Goal: Transaction & Acquisition: Purchase product/service

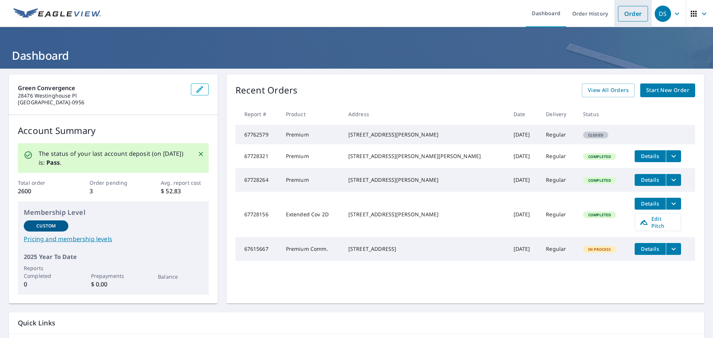
click at [628, 10] on link "Order" at bounding box center [633, 14] width 30 height 16
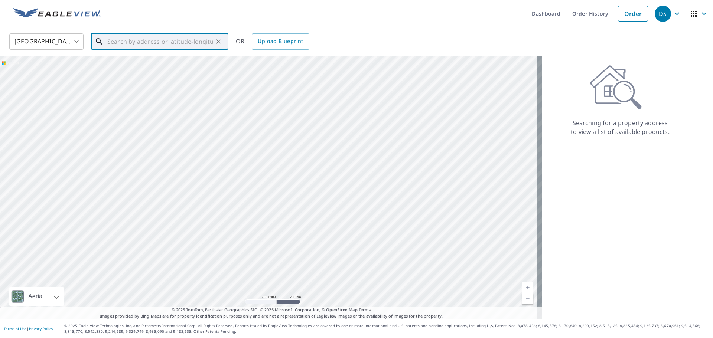
click at [114, 43] on input "text" at bounding box center [160, 41] width 106 height 21
paste input "[STREET_ADDRESS]"
click at [151, 44] on input "[STREET_ADDRESS]" at bounding box center [160, 41] width 106 height 21
click at [151, 65] on span "3001 Club Dr" at bounding box center [164, 63] width 117 height 9
type input "[STREET_ADDRESS]"
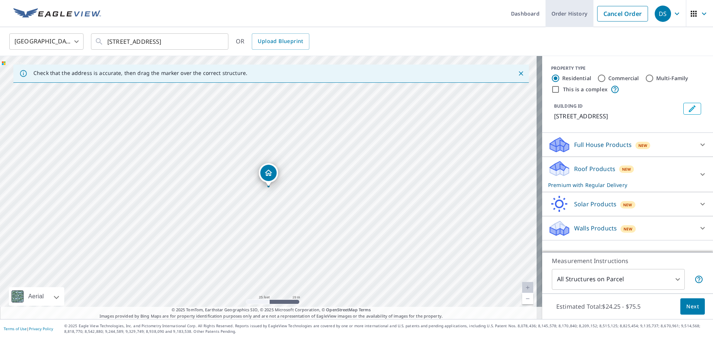
click at [561, 5] on link "Order History" at bounding box center [569, 13] width 48 height 27
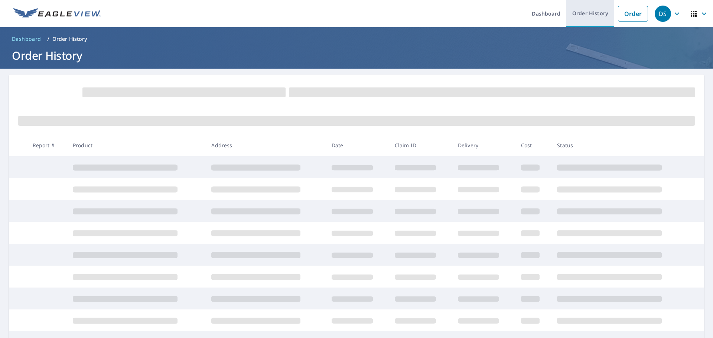
click at [566, 9] on link "Order History" at bounding box center [590, 13] width 48 height 27
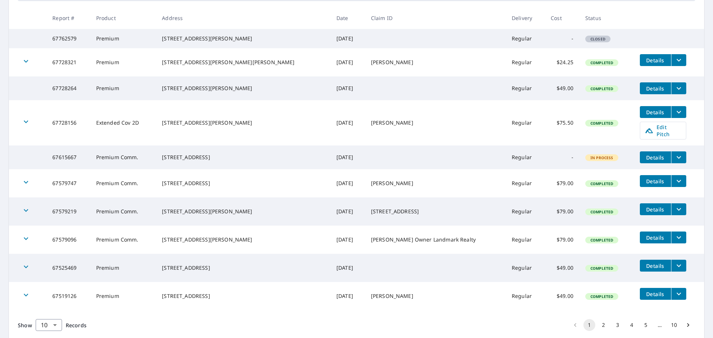
scroll to position [170, 0]
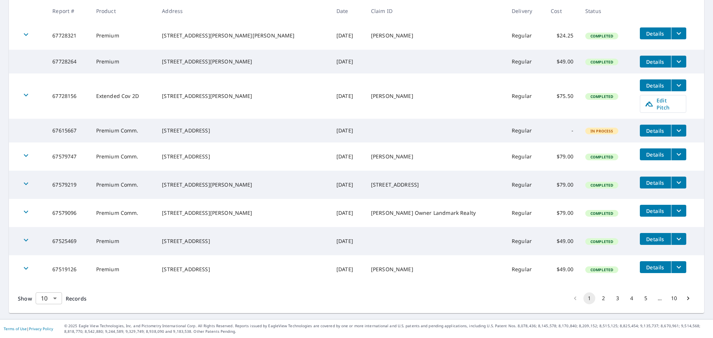
click at [54, 297] on body "DS DS Dashboard Order History Order DS Dashboard / Order History Order History …" at bounding box center [356, 169] width 713 height 338
click at [47, 297] on li "25" at bounding box center [48, 295] width 26 height 13
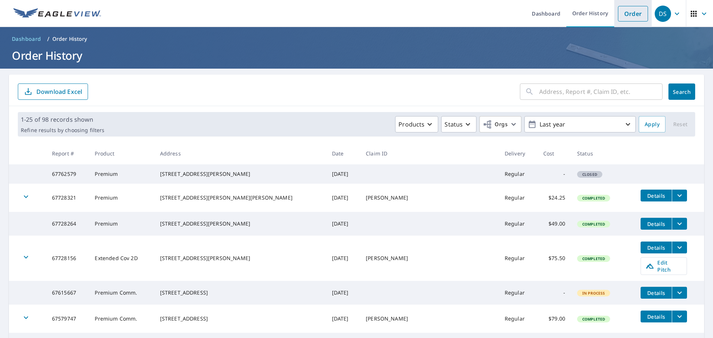
click at [627, 12] on link "Order" at bounding box center [633, 14] width 30 height 16
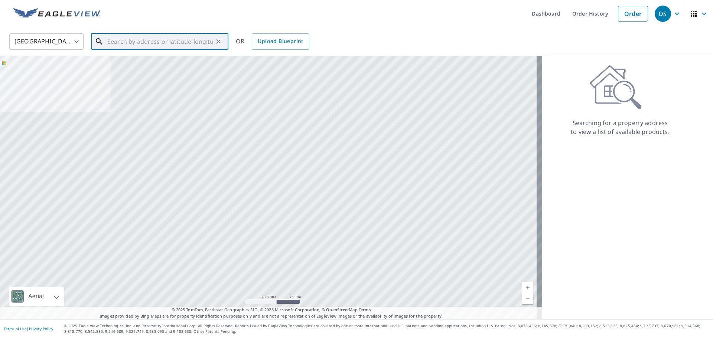
paste input "[STREET_ADDRESS]"
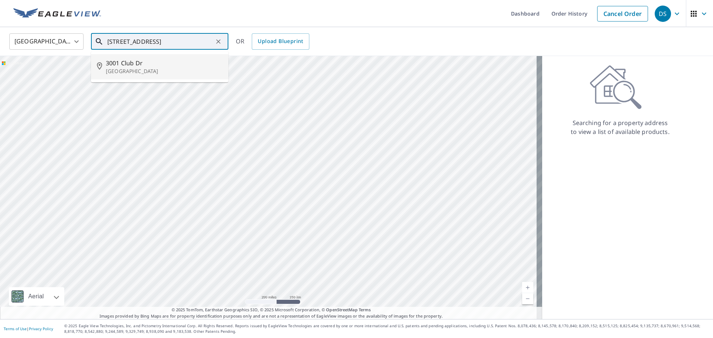
click at [157, 69] on p "[GEOGRAPHIC_DATA]" at bounding box center [164, 71] width 117 height 7
type input "[STREET_ADDRESS]"
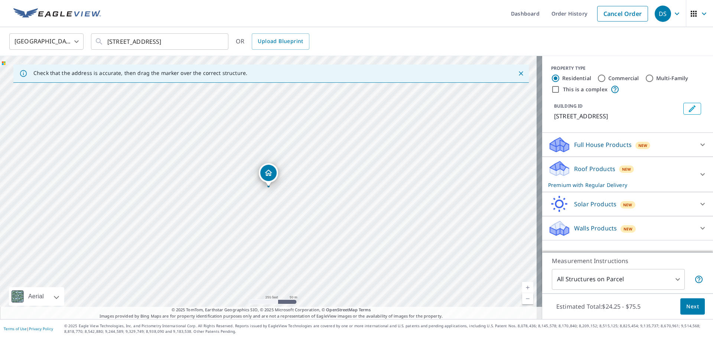
click at [564, 176] on icon at bounding box center [559, 168] width 22 height 17
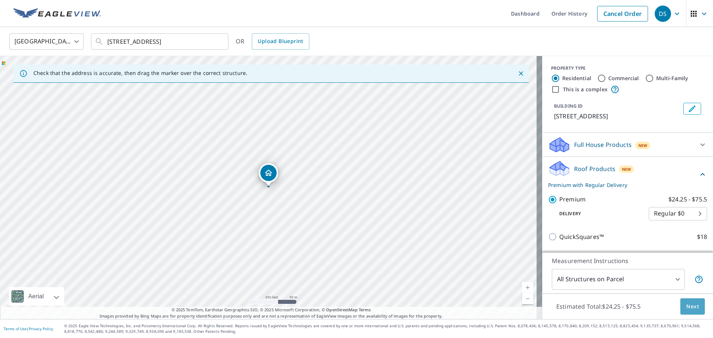
click at [689, 306] on span "Next" at bounding box center [692, 306] width 13 height 9
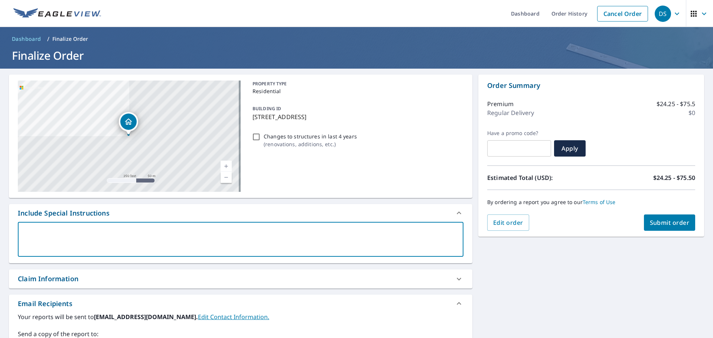
click at [31, 233] on textarea at bounding box center [240, 239] width 435 height 21
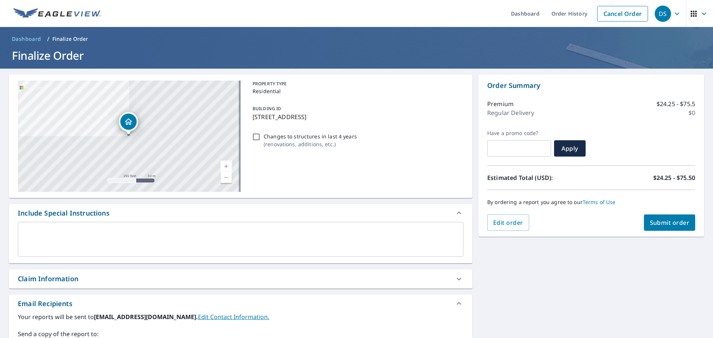
click at [46, 278] on div "Claim Information" at bounding box center [48, 279] width 61 height 10
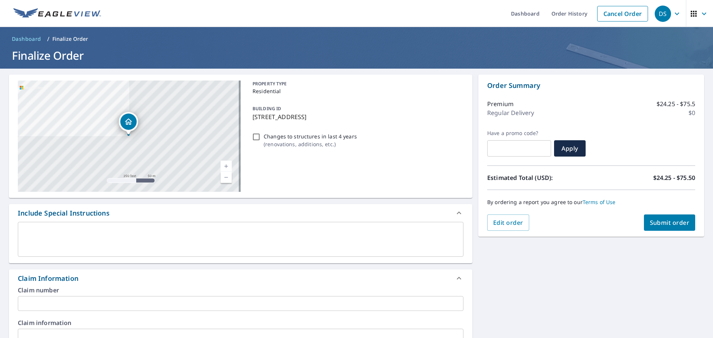
click at [47, 298] on input "text" at bounding box center [240, 303] width 445 height 15
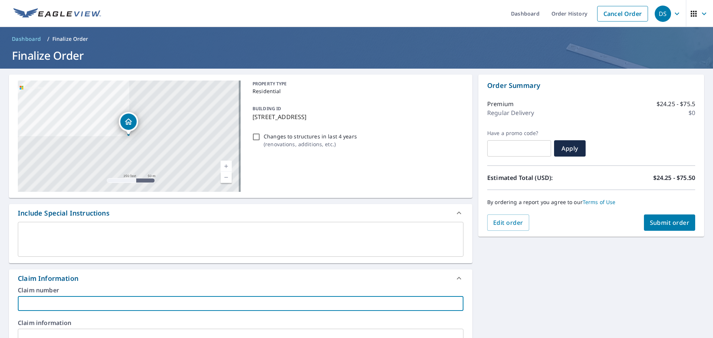
paste input "[PERSON_NAME] & [PERSON_NAME]"
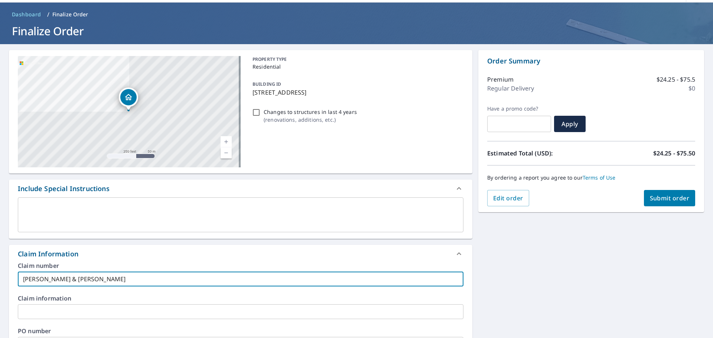
scroll to position [37, 0]
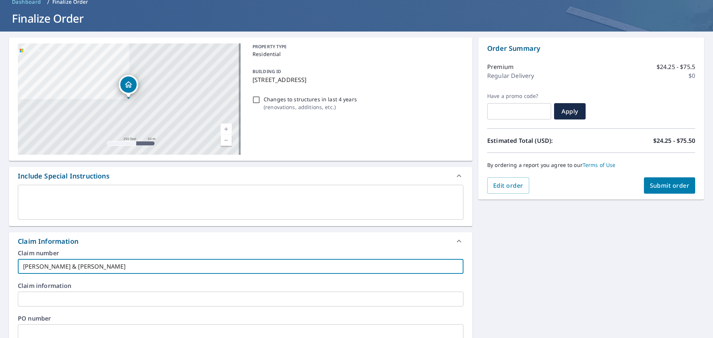
type input "[PERSON_NAME] & [PERSON_NAME]"
click at [39, 299] on input "text" at bounding box center [240, 299] width 445 height 15
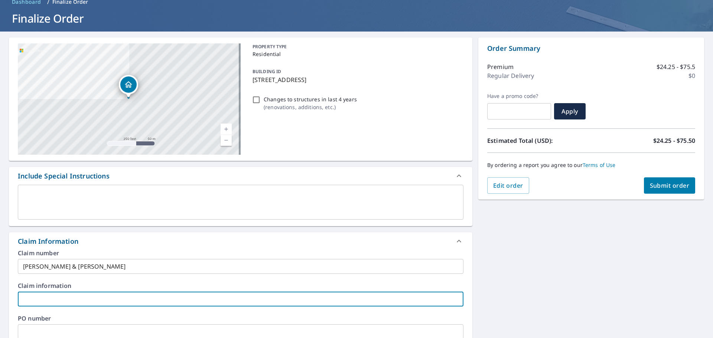
paste input "[PERSON_NAME] & [PERSON_NAME]"
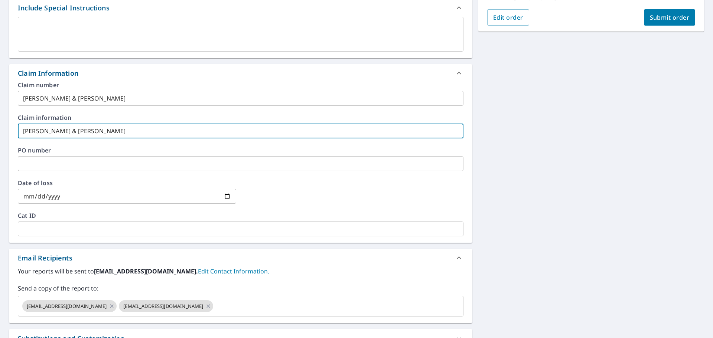
scroll to position [223, 0]
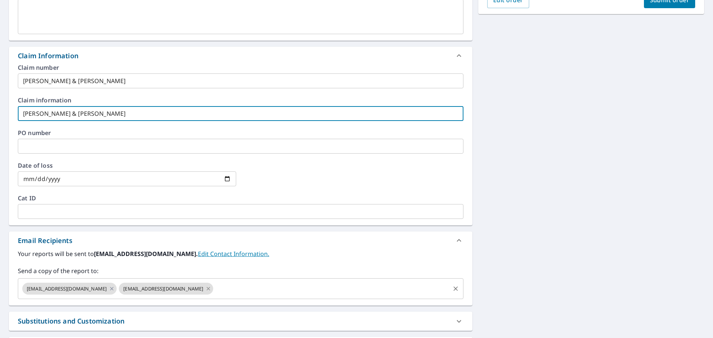
click at [205, 290] on icon at bounding box center [208, 289] width 6 height 8
type input "[PERSON_NAME] & [PERSON_NAME]"
click at [181, 290] on input "text" at bounding box center [283, 289] width 331 height 14
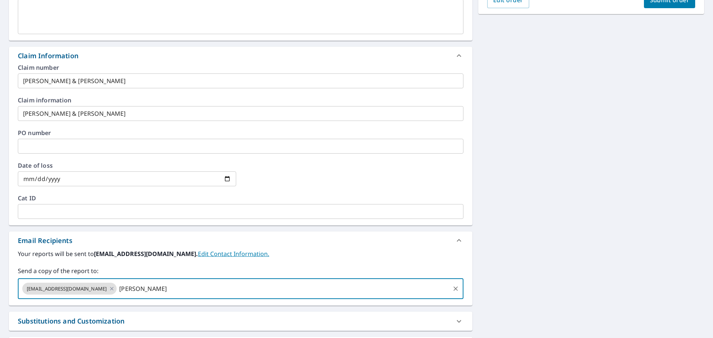
type input "[PERSON_NAME]"
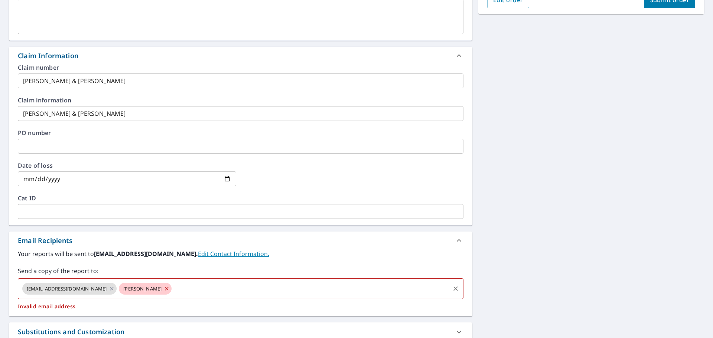
click at [165, 289] on icon at bounding box center [166, 288] width 3 height 3
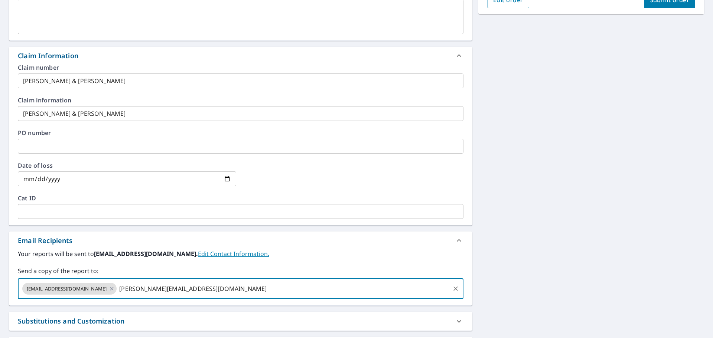
type input "[PERSON_NAME][EMAIL_ADDRESS][DOMAIN_NAME]"
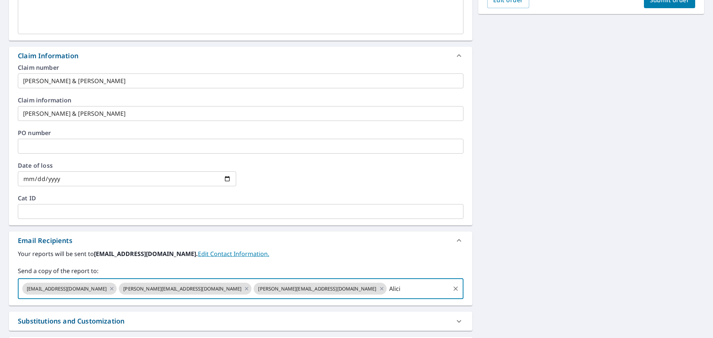
type input "[PERSON_NAME]"
type input "[PERSON_NAME][EMAIL_ADDRESS][DOMAIN_NAME]"
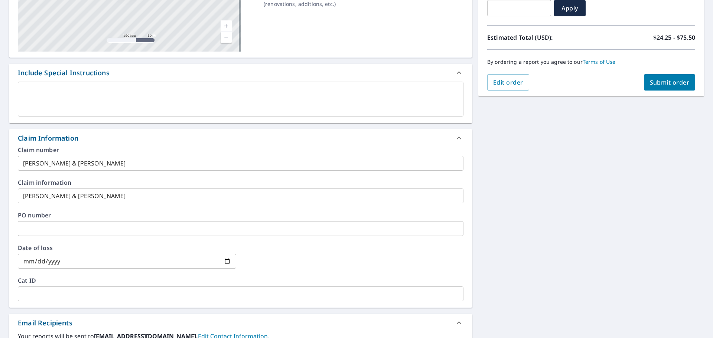
scroll to position [29, 0]
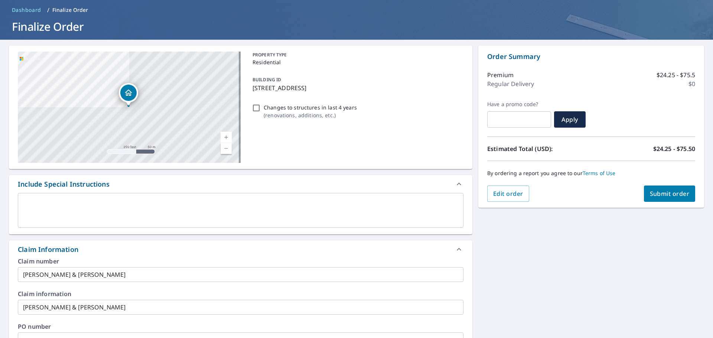
click at [657, 192] on span "Submit order" at bounding box center [670, 194] width 40 height 8
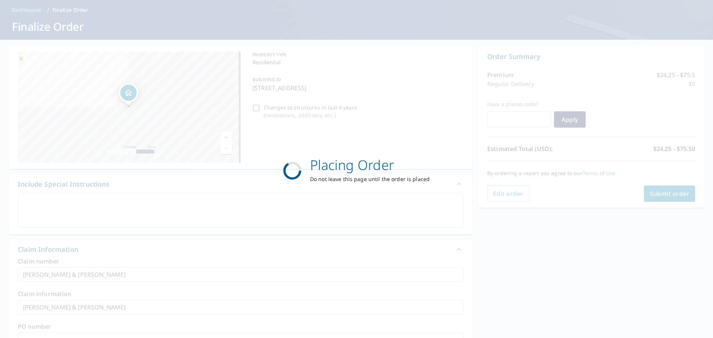
scroll to position [0, 0]
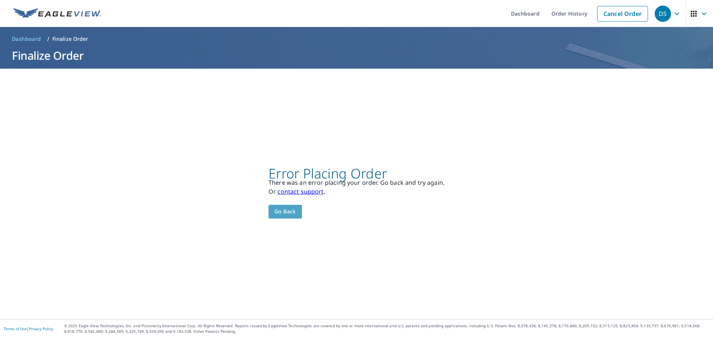
click at [287, 207] on span "Go back" at bounding box center [285, 211] width 22 height 9
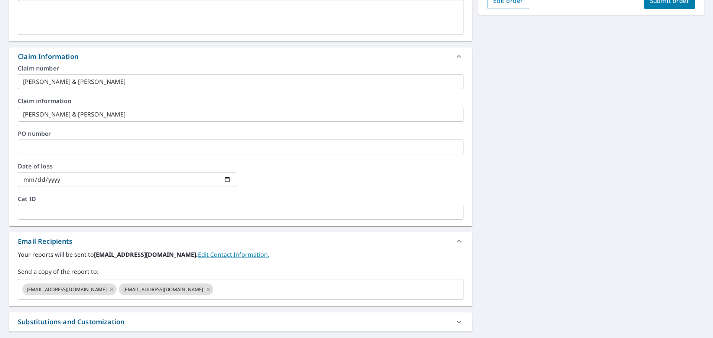
scroll to position [223, 0]
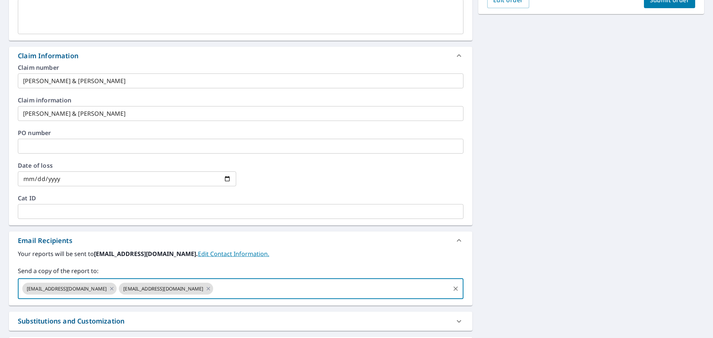
click at [214, 288] on input "text" at bounding box center [331, 289] width 235 height 14
type input "[PERSON_NAME][EMAIL_ADDRESS][DOMAIN_NAME]"
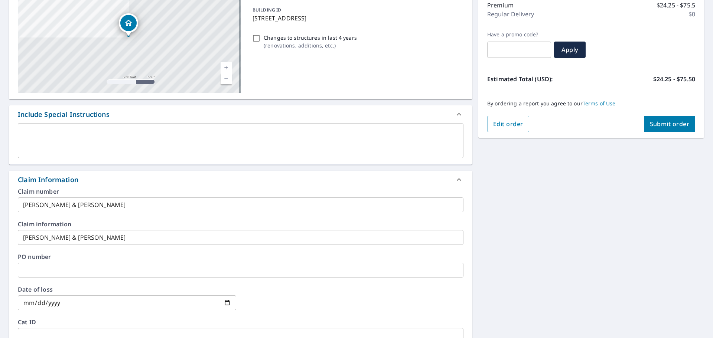
scroll to position [111, 0]
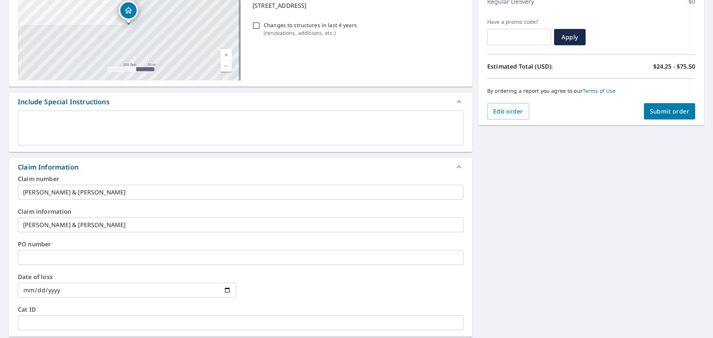
click at [662, 107] on button "Submit order" at bounding box center [670, 111] width 52 height 16
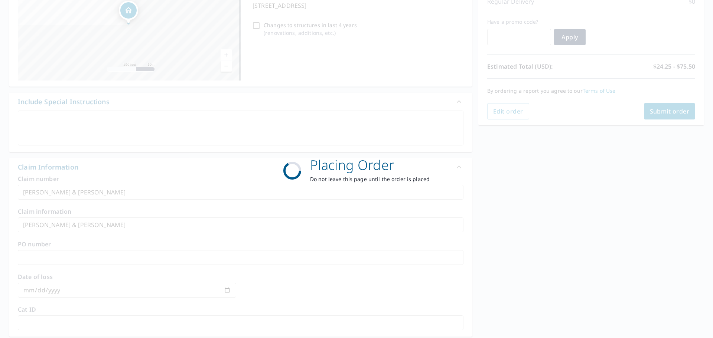
scroll to position [0, 0]
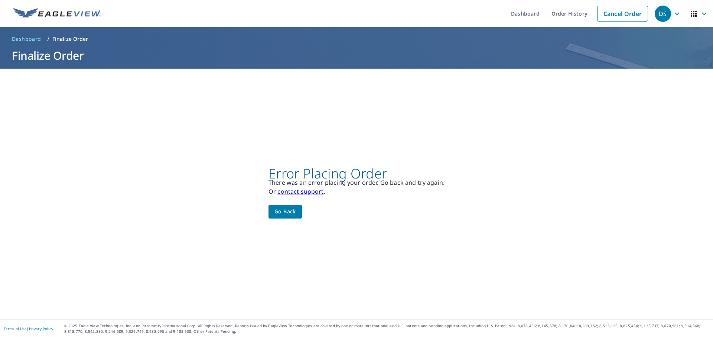
click at [285, 212] on span "Go back" at bounding box center [285, 211] width 22 height 9
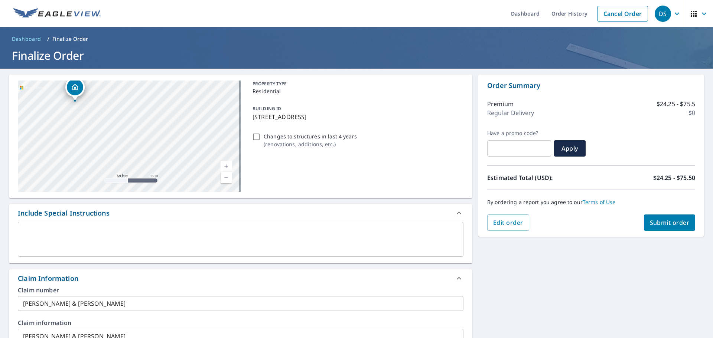
drag, startPoint x: 125, startPoint y: 125, endPoint x: 190, endPoint y: 144, distance: 67.8
click at [190, 144] on div "[STREET_ADDRESS]" at bounding box center [129, 136] width 223 height 111
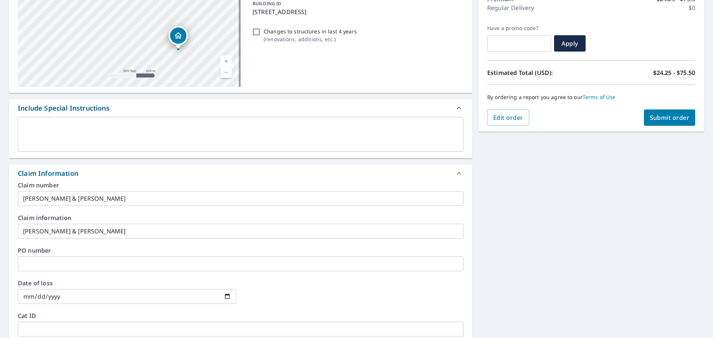
scroll to position [103, 0]
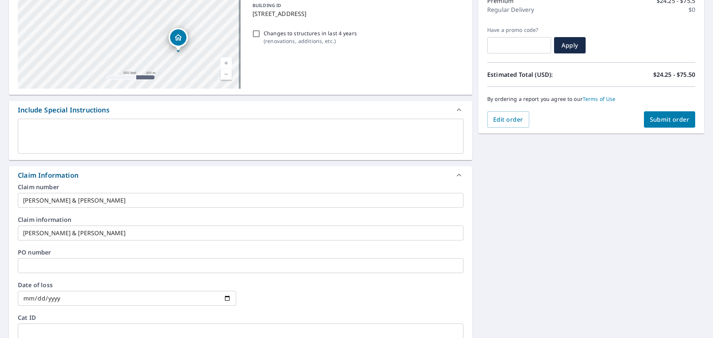
click at [656, 118] on span "Submit order" at bounding box center [670, 119] width 40 height 8
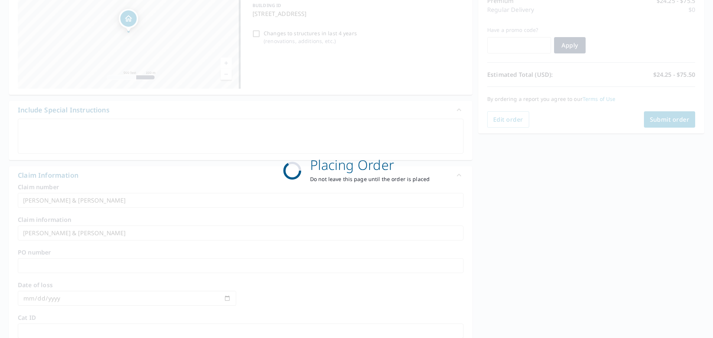
scroll to position [0, 0]
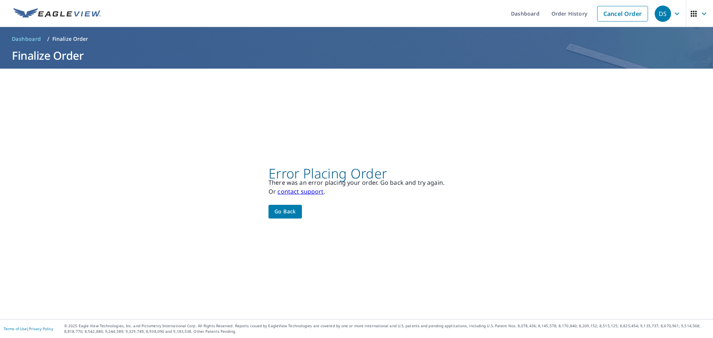
click at [284, 214] on span "Go back" at bounding box center [285, 211] width 22 height 9
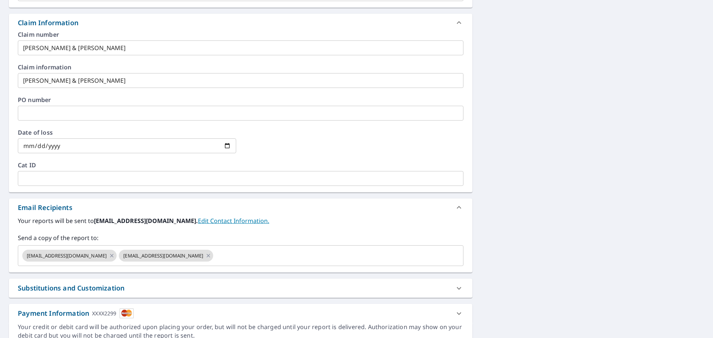
scroll to position [289, 0]
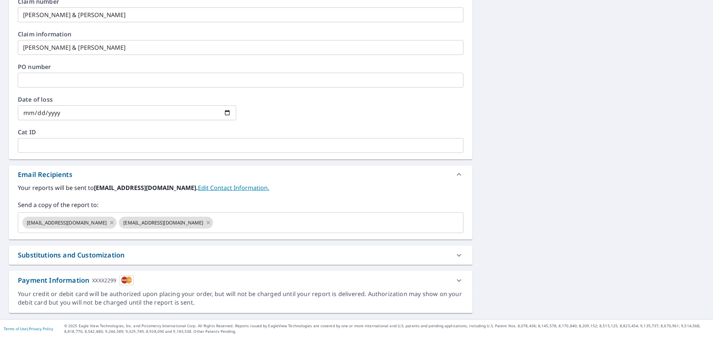
click at [456, 278] on icon at bounding box center [458, 280] width 9 height 9
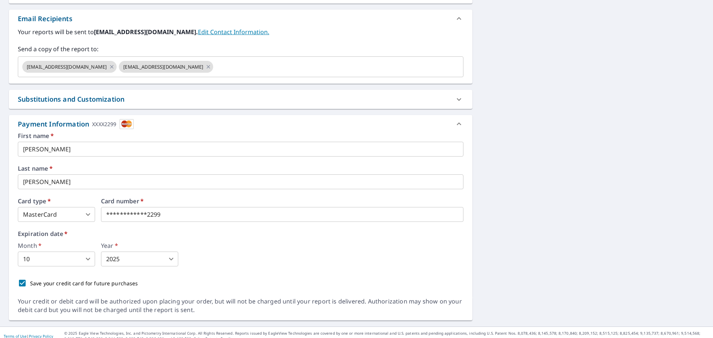
scroll to position [452, 0]
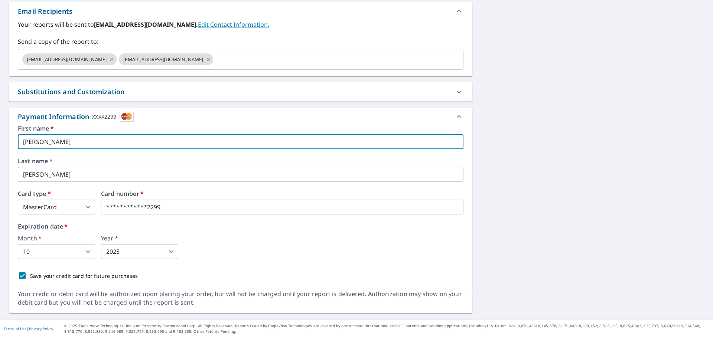
click at [59, 142] on input "[PERSON_NAME]" at bounding box center [240, 141] width 445 height 15
type input "S"
type input "[PERSON_NAME]"
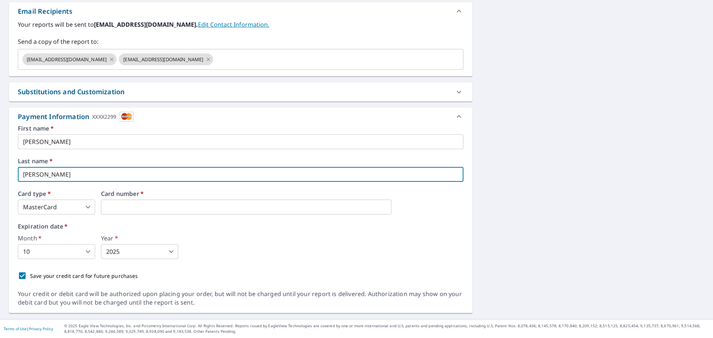
drag, startPoint x: 44, startPoint y: 175, endPoint x: 20, endPoint y: 174, distance: 24.1
click at [20, 174] on input "[PERSON_NAME]" at bounding box center [240, 174] width 445 height 15
type input "[PERSON_NAME]"
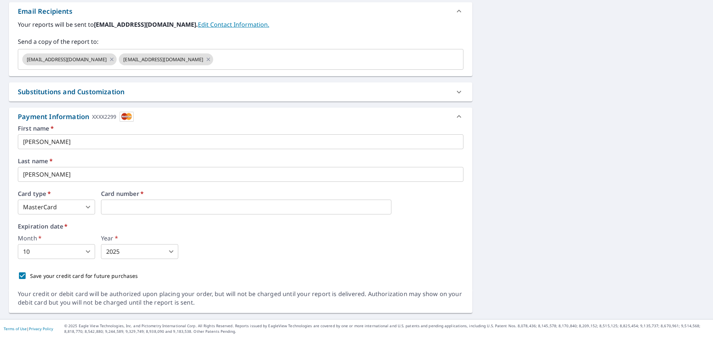
click at [268, 262] on div "First name   * [PERSON_NAME] ​ Last name   * [PERSON_NAME] ​ Card type   * Mast…" at bounding box center [240, 204] width 445 height 158
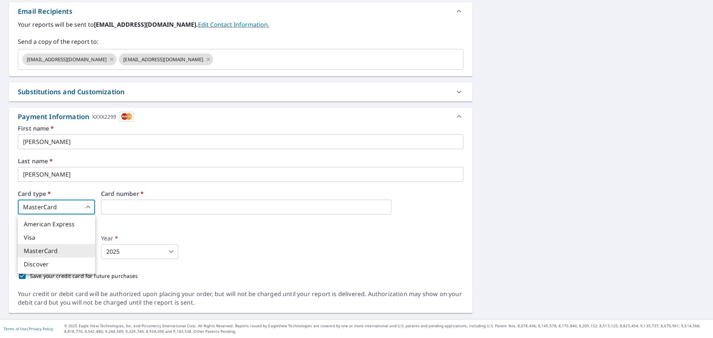
click at [88, 205] on body "DS DS Dashboard Order History Cancel Order DS Dashboard / Finalize Order Finali…" at bounding box center [356, 169] width 713 height 338
click at [54, 223] on li "American Express" at bounding box center [56, 224] width 77 height 13
type input "1"
click at [115, 202] on iframe at bounding box center [246, 207] width 290 height 15
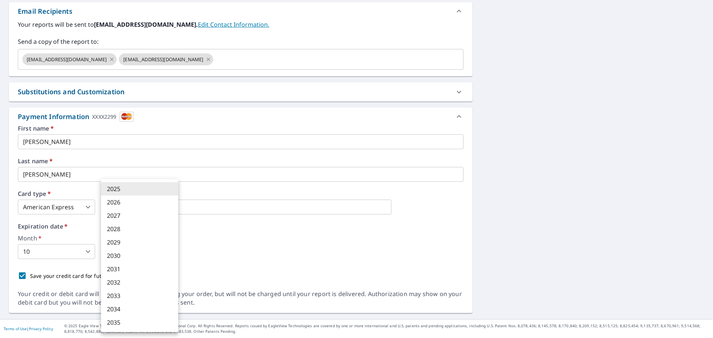
click at [170, 249] on body "DS DS Dashboard Order History Cancel Order DS Dashboard / Finalize Order Finali…" at bounding box center [356, 169] width 713 height 338
click at [128, 243] on li "2029" at bounding box center [139, 242] width 77 height 13
type input "2029"
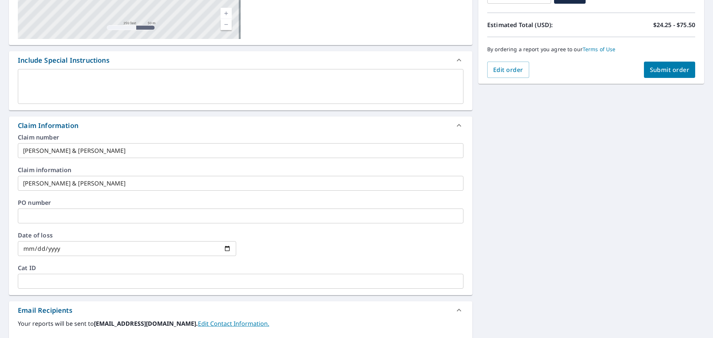
scroll to position [118, 0]
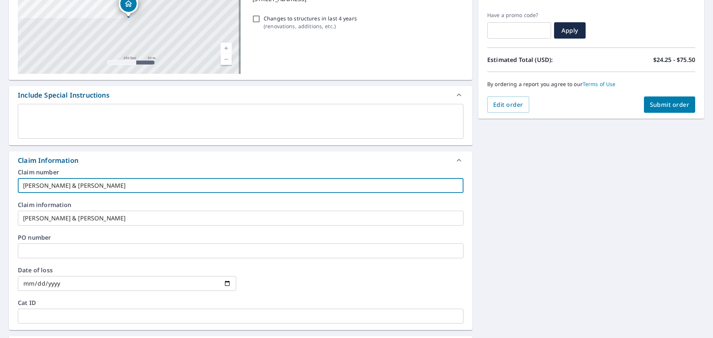
click at [127, 187] on input "[PERSON_NAME] & [PERSON_NAME]" at bounding box center [240, 185] width 445 height 15
drag, startPoint x: 127, startPoint y: 187, endPoint x: 5, endPoint y: 187, distance: 121.8
click at [5, 187] on div "[STREET_ADDRESS] Aerial Road A standard road map Aerial A detailed look from ab…" at bounding box center [356, 302] width 713 height 703
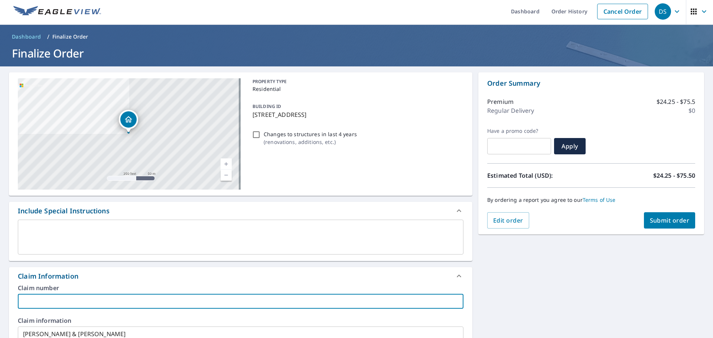
scroll to position [0, 0]
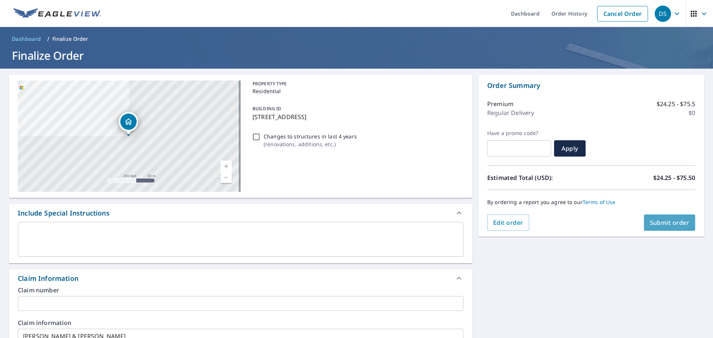
click at [675, 222] on span "Submit order" at bounding box center [670, 223] width 40 height 8
click at [652, 221] on span "Submit order" at bounding box center [670, 223] width 40 height 8
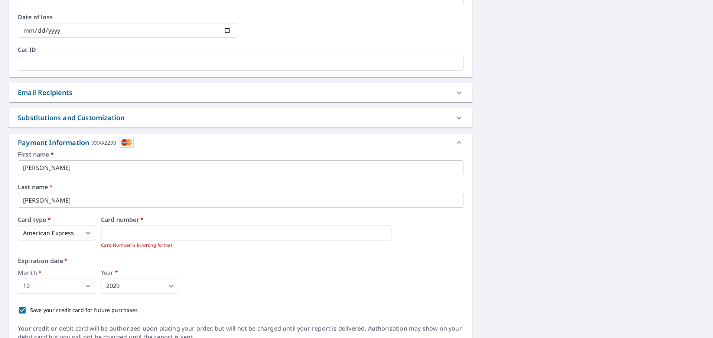
scroll to position [406, 0]
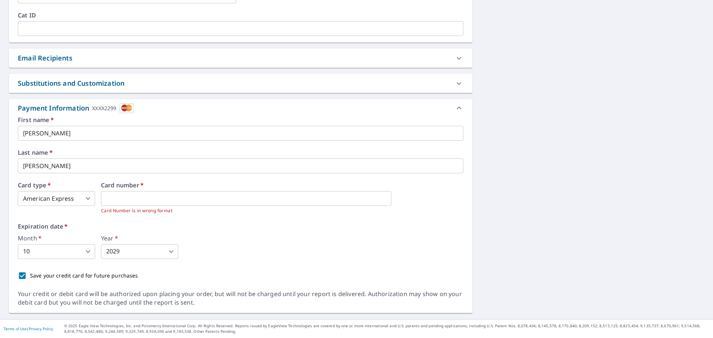
click at [214, 235] on div "Expiration date   * Month   * 10 10 ​ Year   * 2029 2029 ​" at bounding box center [240, 241] width 445 height 36
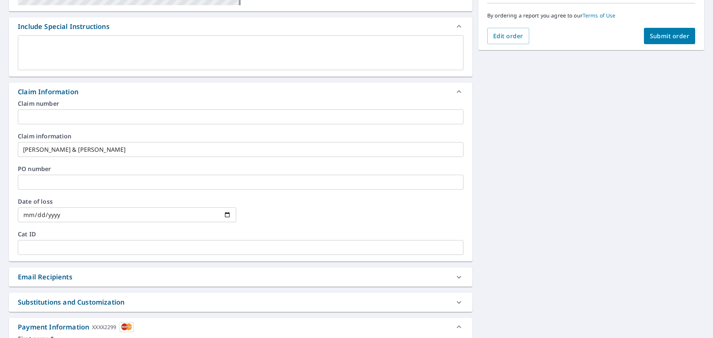
scroll to position [146, 0]
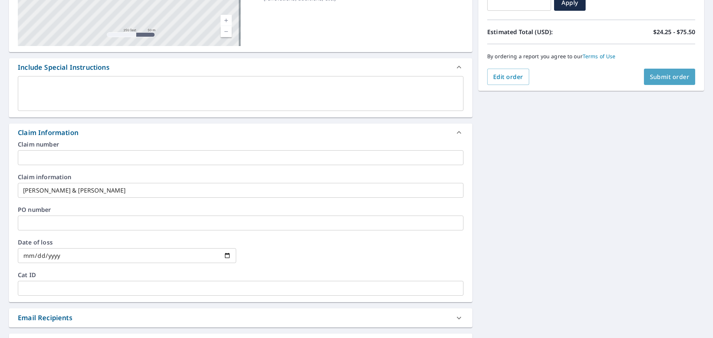
click at [665, 75] on span "Submit order" at bounding box center [670, 77] width 40 height 8
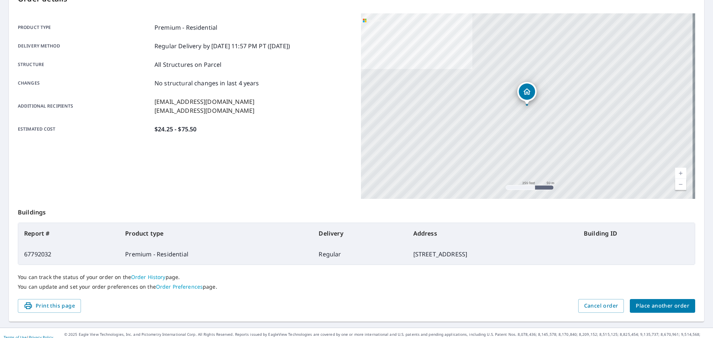
scroll to position [99, 0]
